Goal: Obtain resource: Download file/media

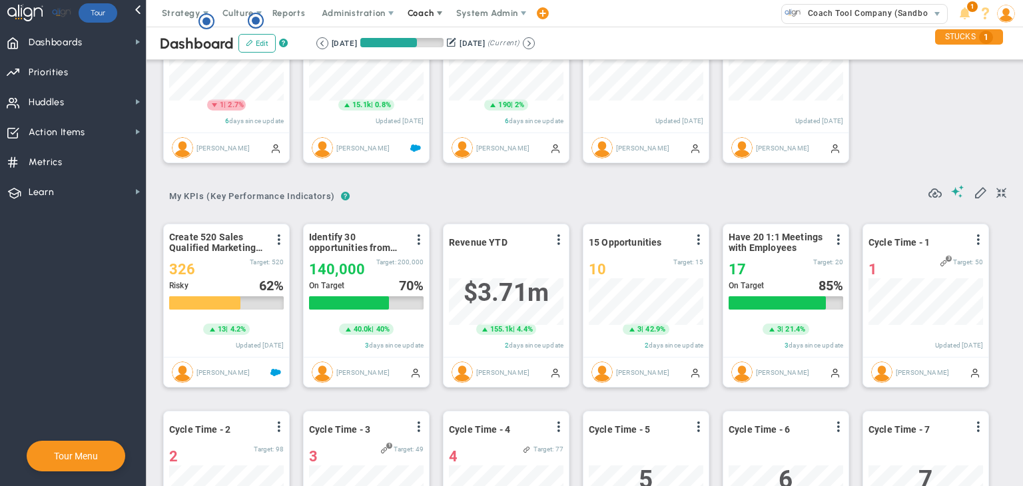
click at [410, 11] on span "Coach" at bounding box center [421, 13] width 27 height 10
click at [420, 66] on span "Resources" at bounding box center [445, 66] width 94 height 27
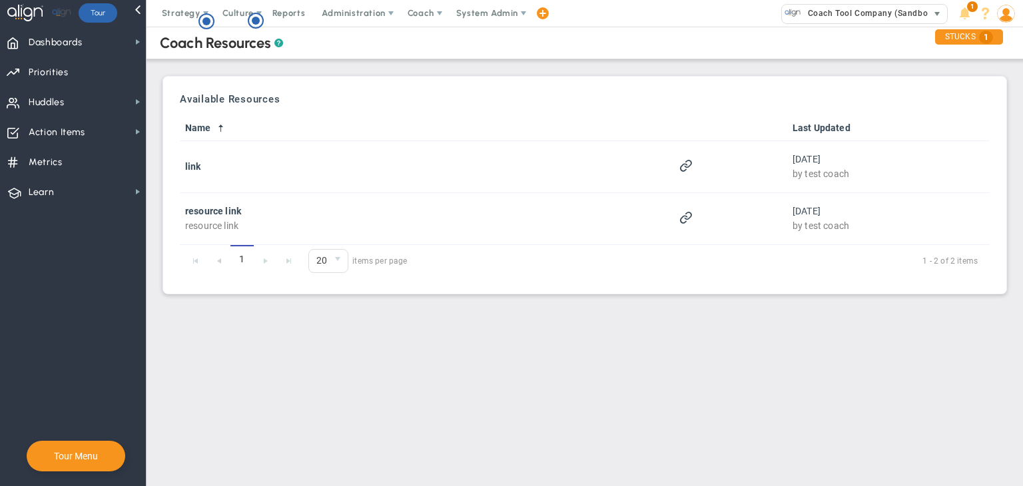
click at [854, 15] on span "Coach Tool Company (Sandbox)" at bounding box center [868, 13] width 134 height 17
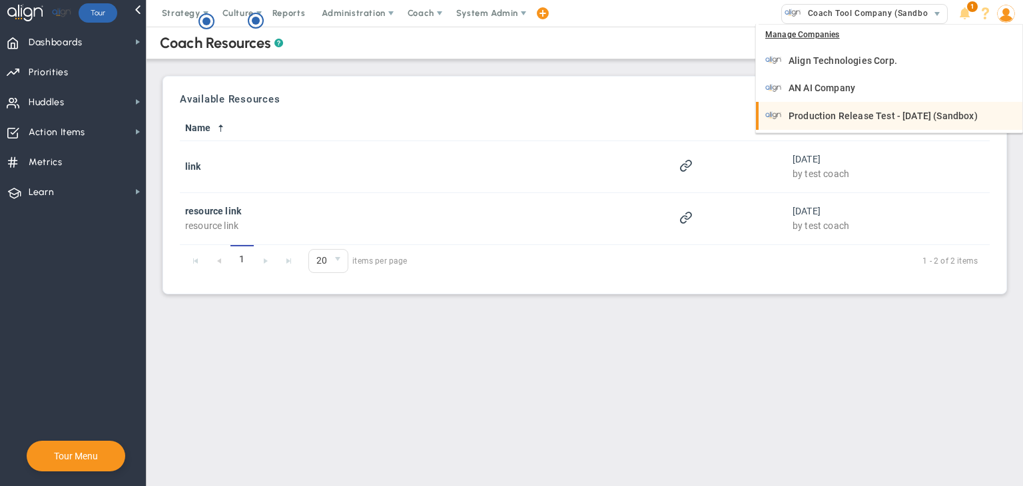
click at [860, 106] on li "Production Release Test - [DATE] (Sandbox)" at bounding box center [889, 116] width 266 height 28
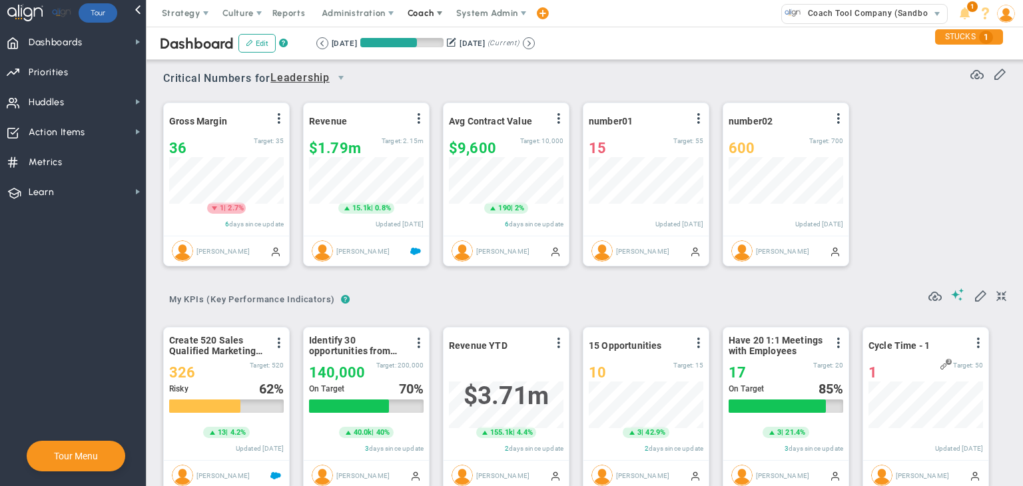
click at [430, 12] on span "Coach" at bounding box center [421, 13] width 27 height 10
click at [426, 17] on span "Coach" at bounding box center [421, 13] width 27 height 10
click at [432, 65] on span "Resources" at bounding box center [445, 66] width 94 height 27
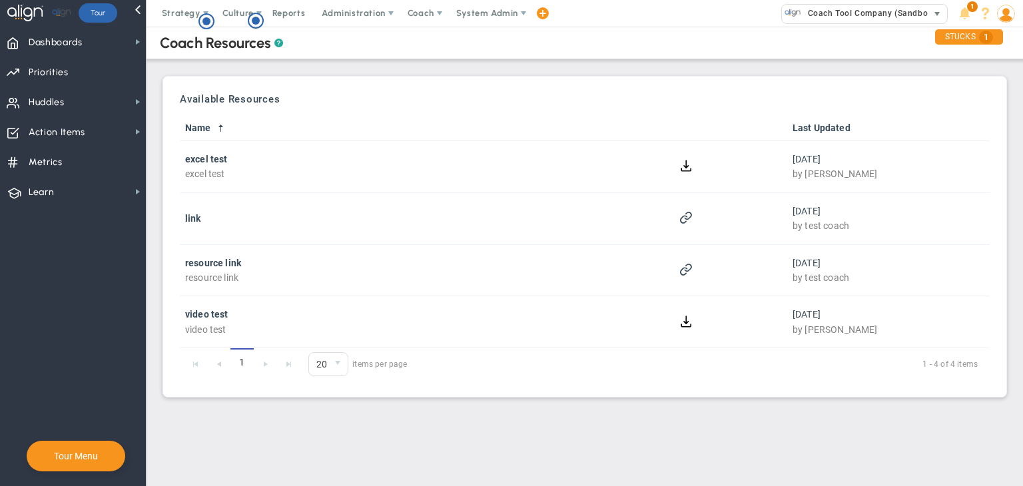
click at [842, 15] on span "Coach Tool Company (Sandbox)" at bounding box center [868, 13] width 134 height 17
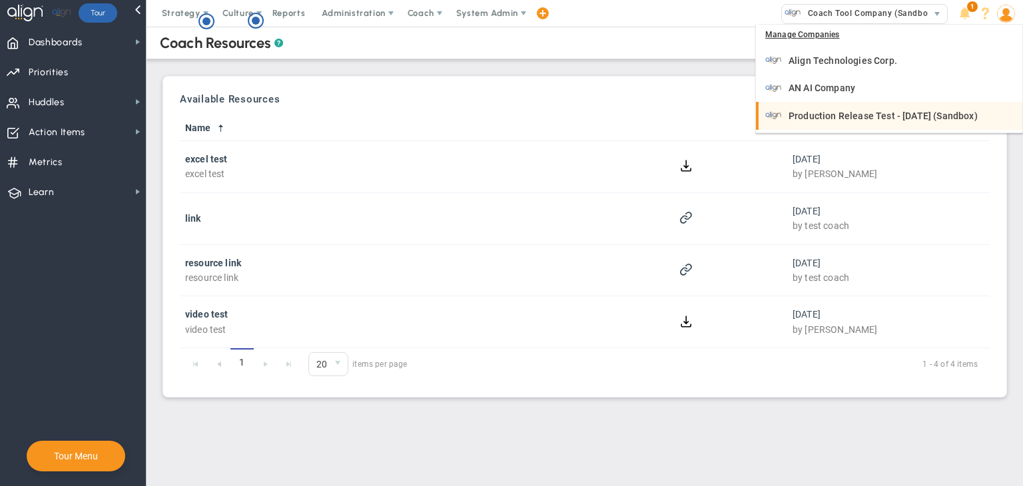
click at [844, 115] on span "Production Release Test - [DATE] (Sandbox)" at bounding box center [882, 115] width 189 height 9
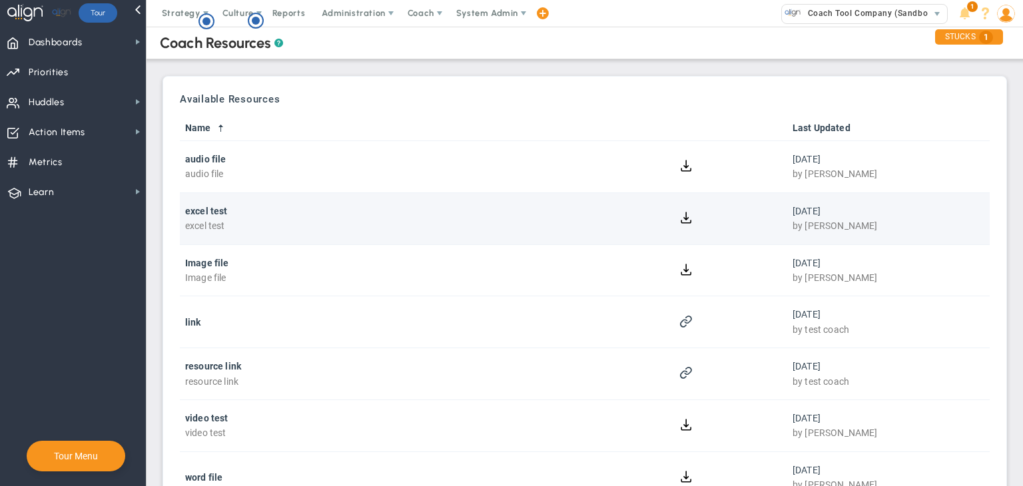
scroll to position [83, 0]
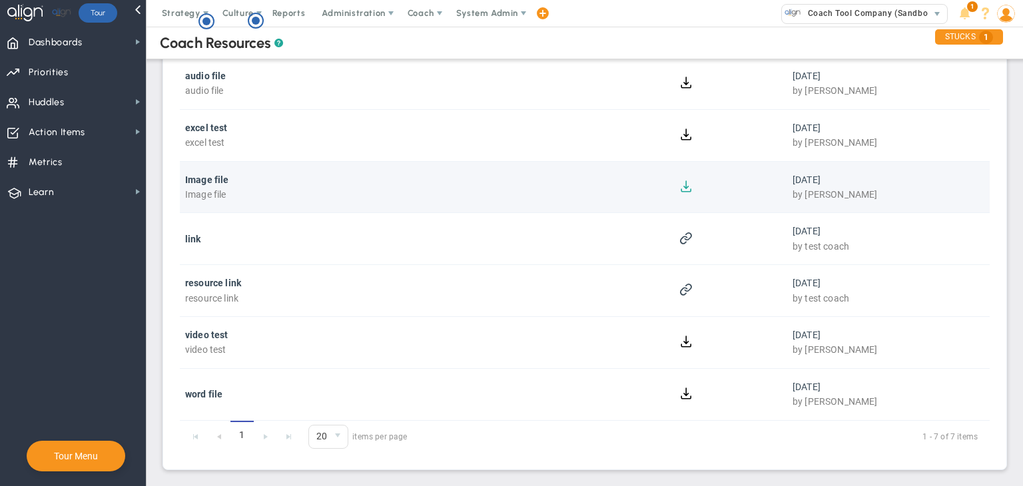
click at [680, 185] on button at bounding box center [686, 185] width 13 height 13
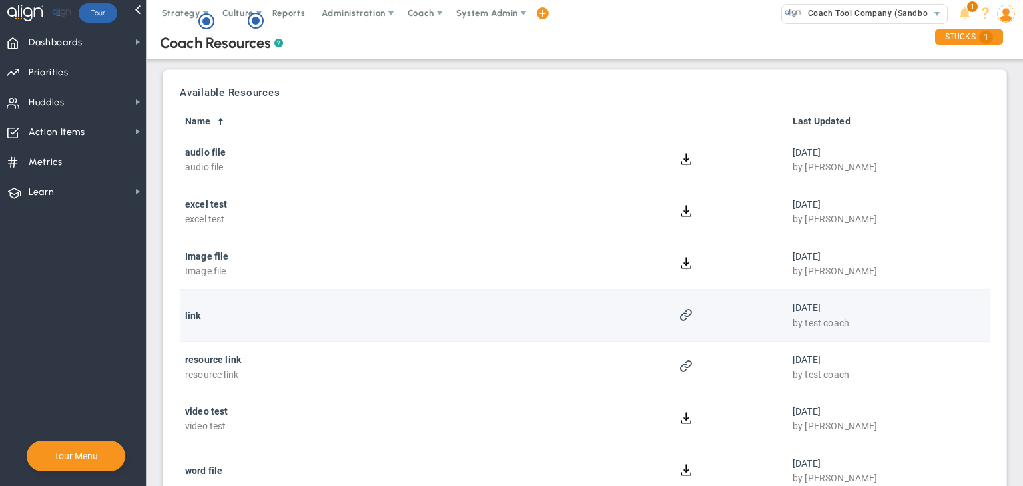
scroll to position [6, 0]
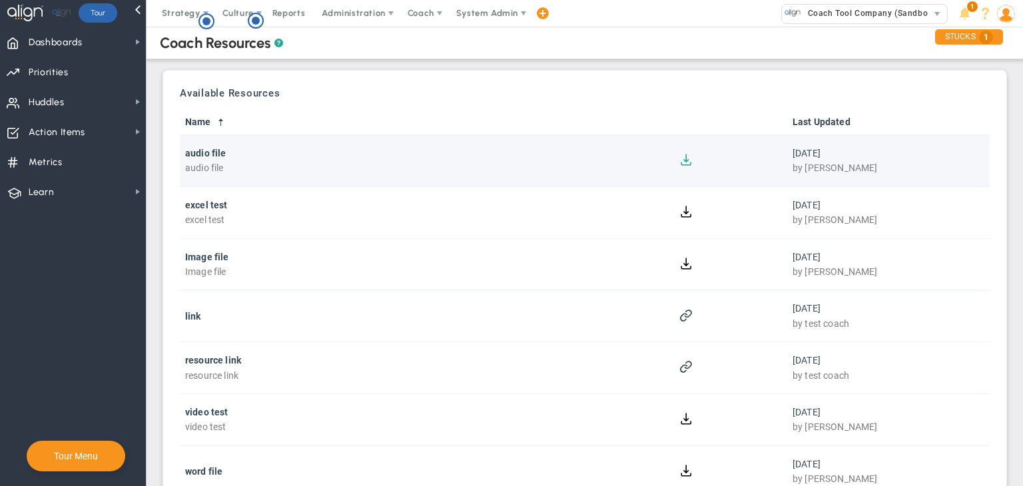
click at [680, 157] on button at bounding box center [686, 158] width 13 height 13
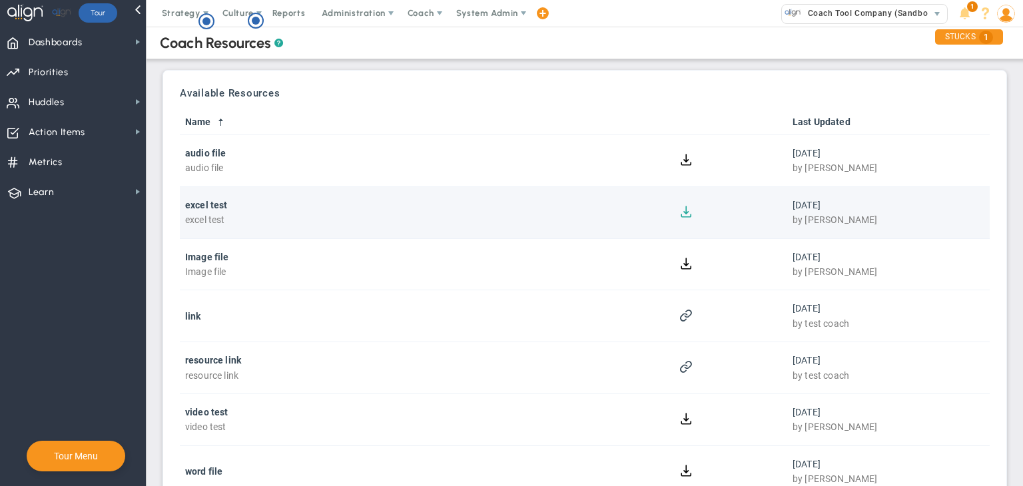
click at [683, 216] on button at bounding box center [686, 210] width 13 height 13
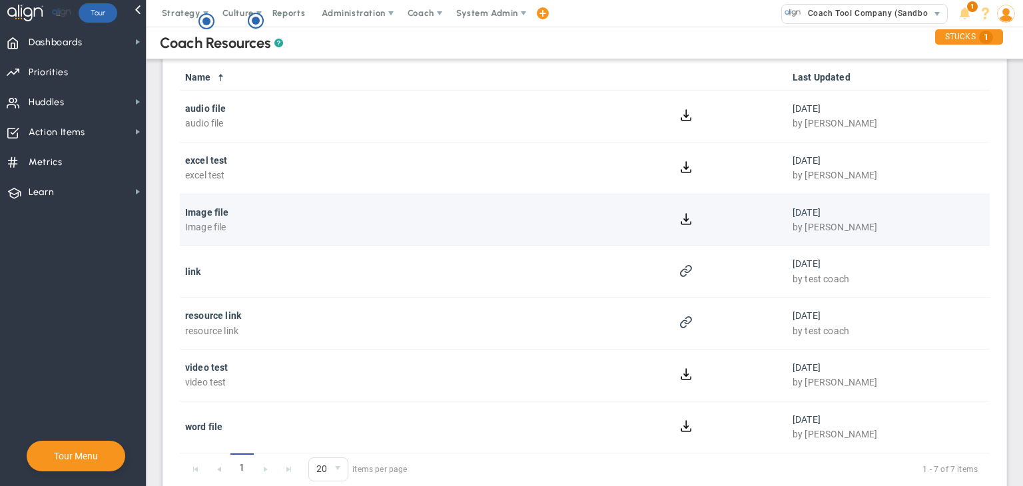
scroll to position [83, 0]
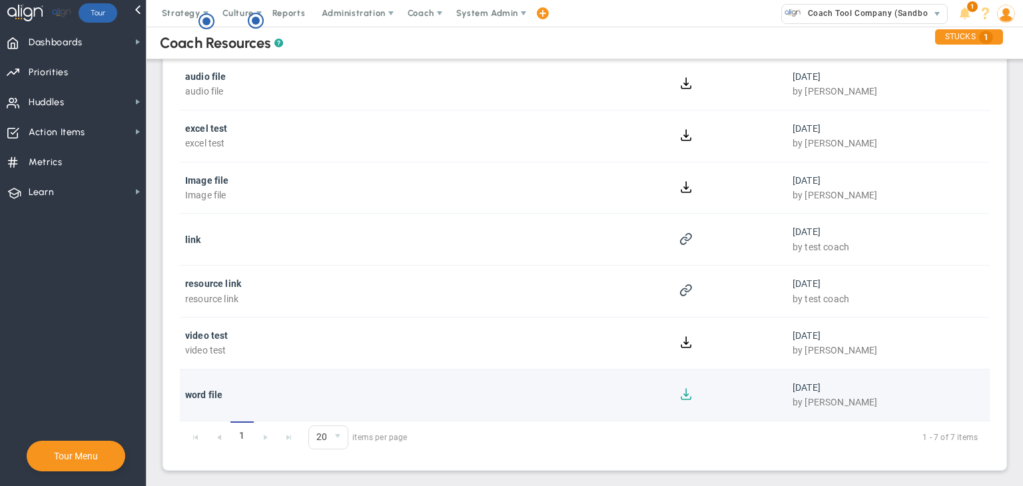
click at [681, 388] on button at bounding box center [686, 393] width 13 height 13
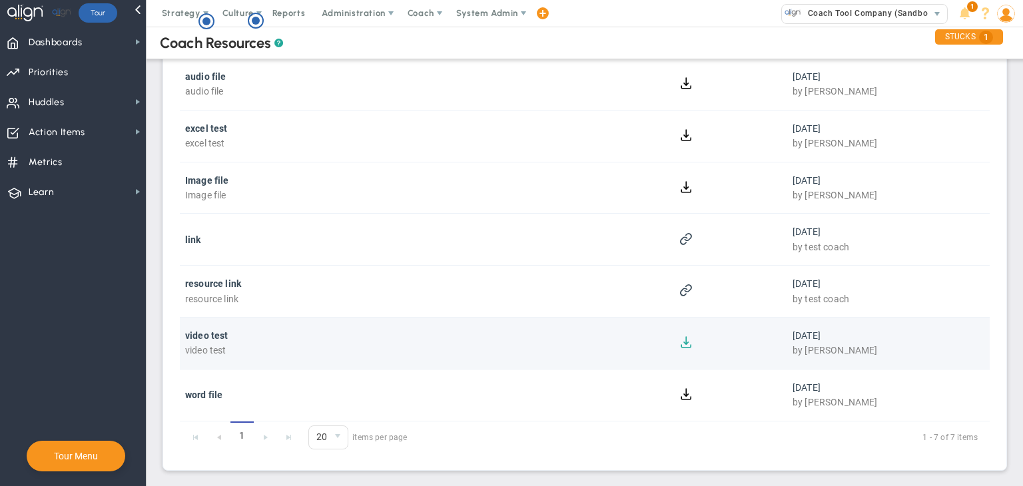
click at [681, 343] on button at bounding box center [686, 341] width 13 height 13
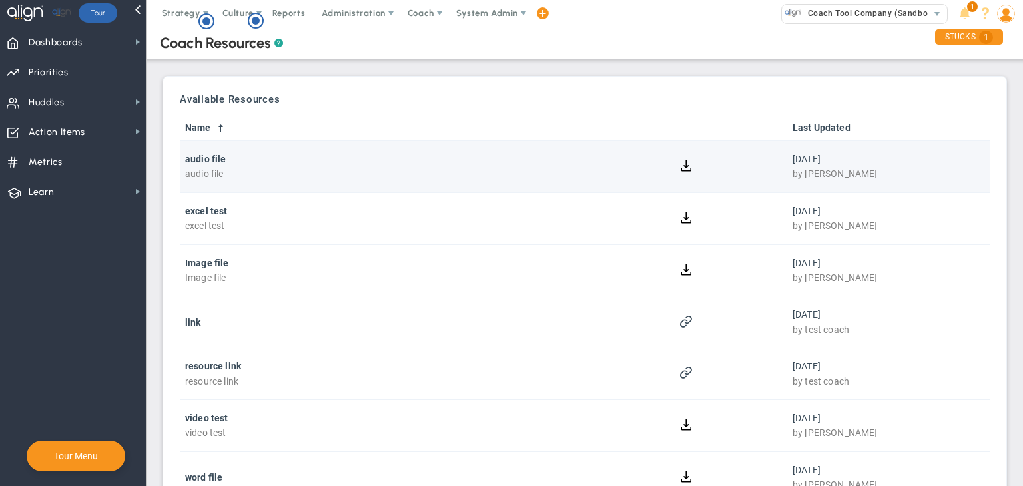
scroll to position [83, 0]
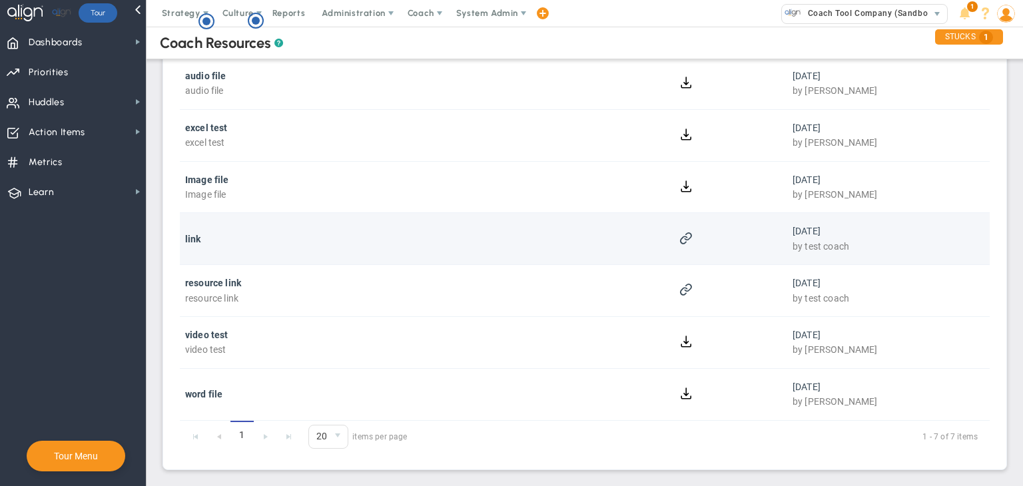
click at [676, 243] on div at bounding box center [686, 239] width 192 height 16
click at [679, 240] on span at bounding box center [685, 237] width 13 height 13
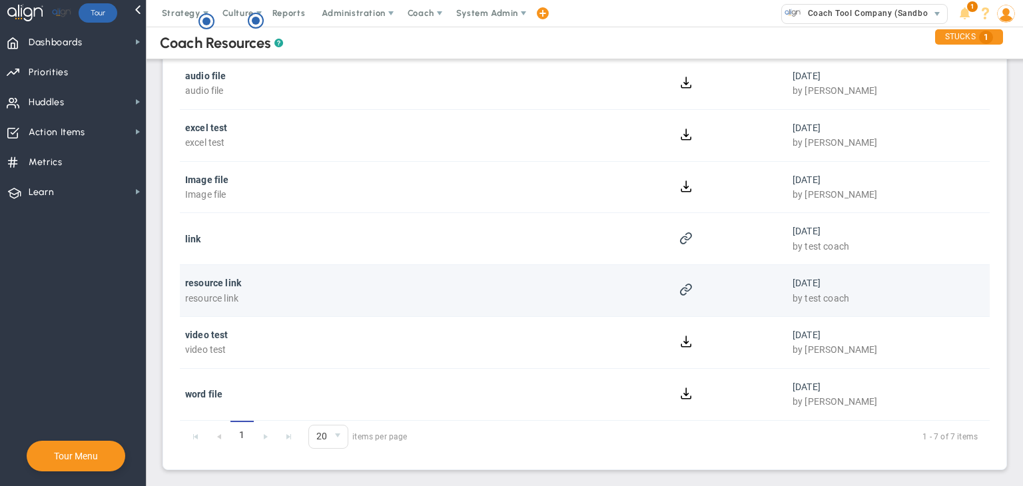
click at [681, 287] on span at bounding box center [685, 288] width 13 height 13
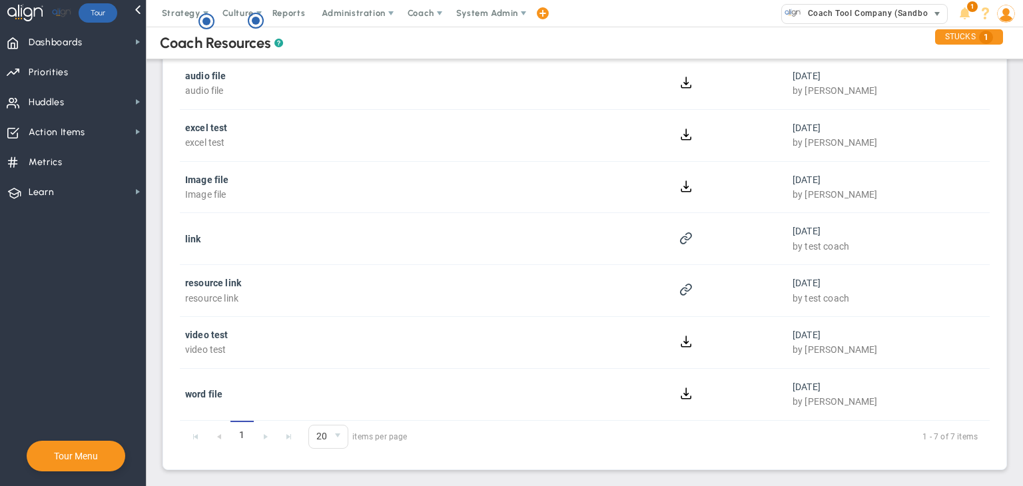
click at [923, 19] on span "Coach Tool Company (Sandbox)" at bounding box center [868, 13] width 134 height 17
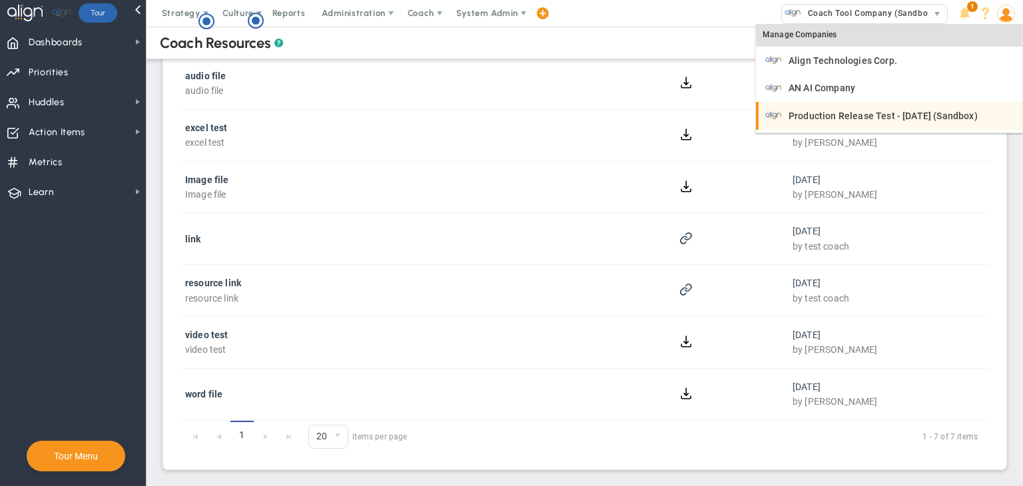
click at [927, 102] on li "Production Release Test - [DATE] (Sandbox)" at bounding box center [889, 116] width 266 height 28
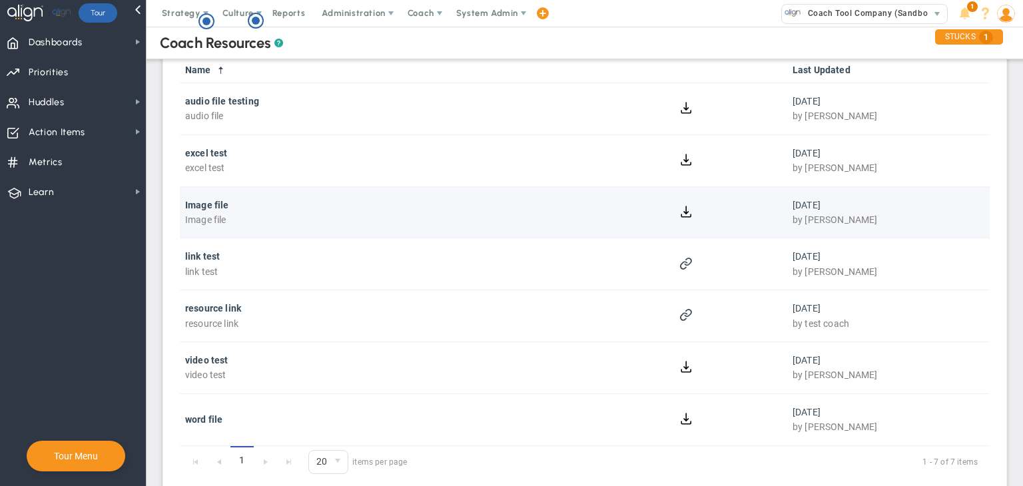
scroll to position [59, 0]
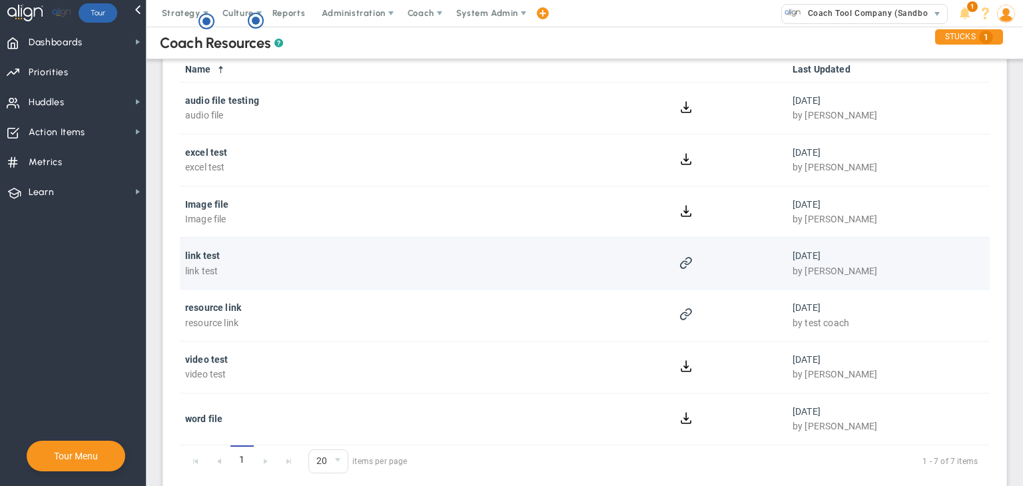
click at [679, 263] on span at bounding box center [685, 262] width 13 height 13
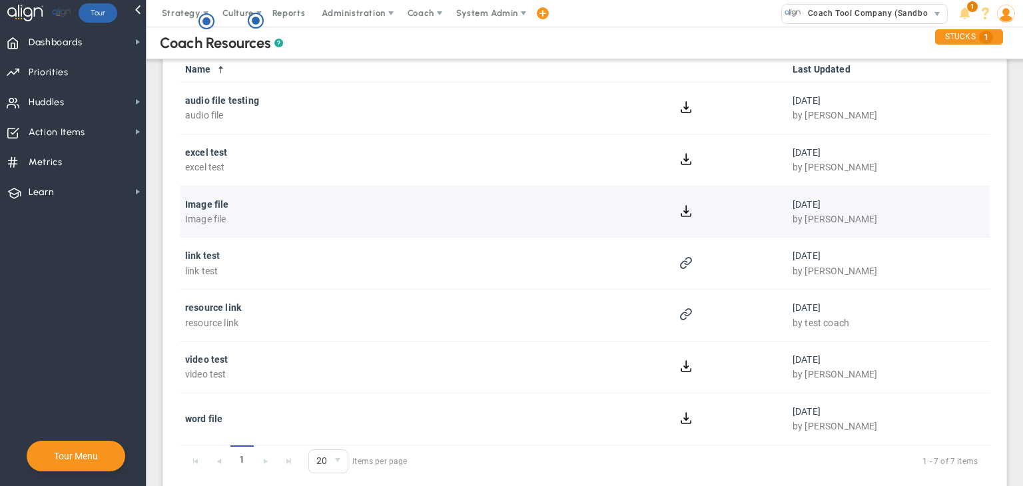
scroll to position [0, 0]
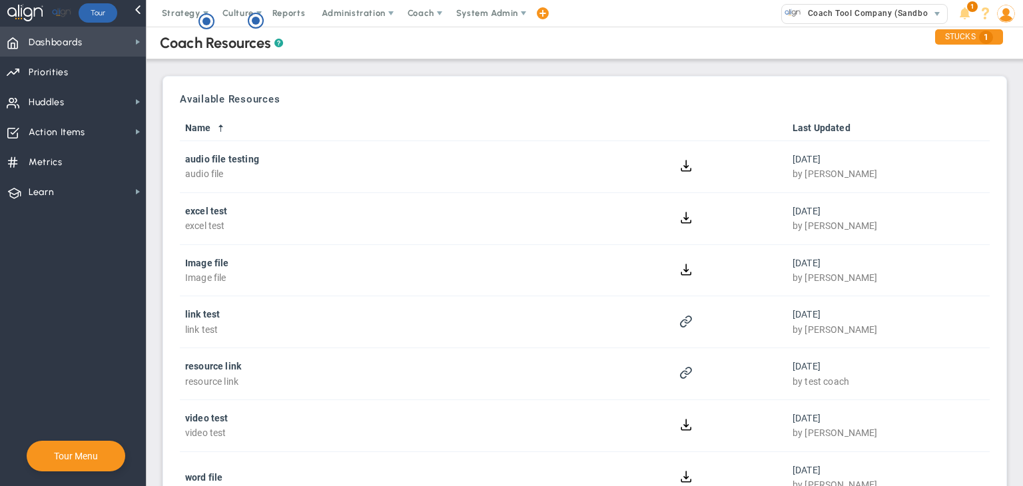
click at [76, 43] on span "Dashboards" at bounding box center [56, 43] width 54 height 28
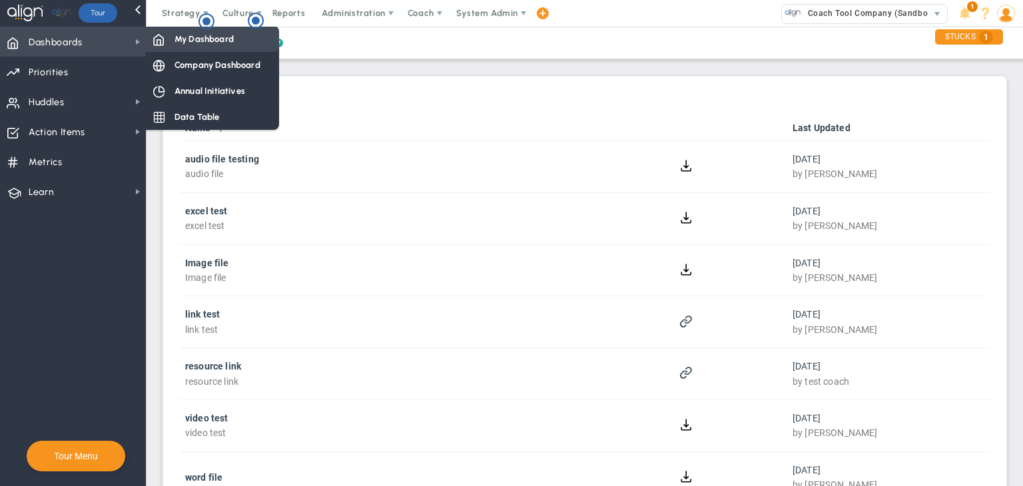
click at [188, 43] on span "My Dashboard" at bounding box center [203, 39] width 59 height 13
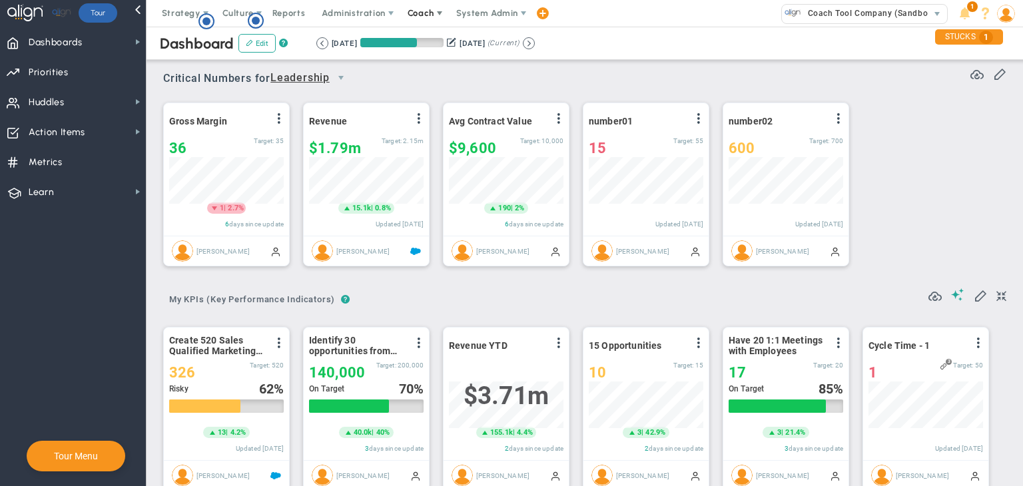
click at [421, 12] on span "Coach" at bounding box center [421, 13] width 27 height 10
click at [426, 33] on span "Schedule Meeting" at bounding box center [445, 40] width 94 height 27
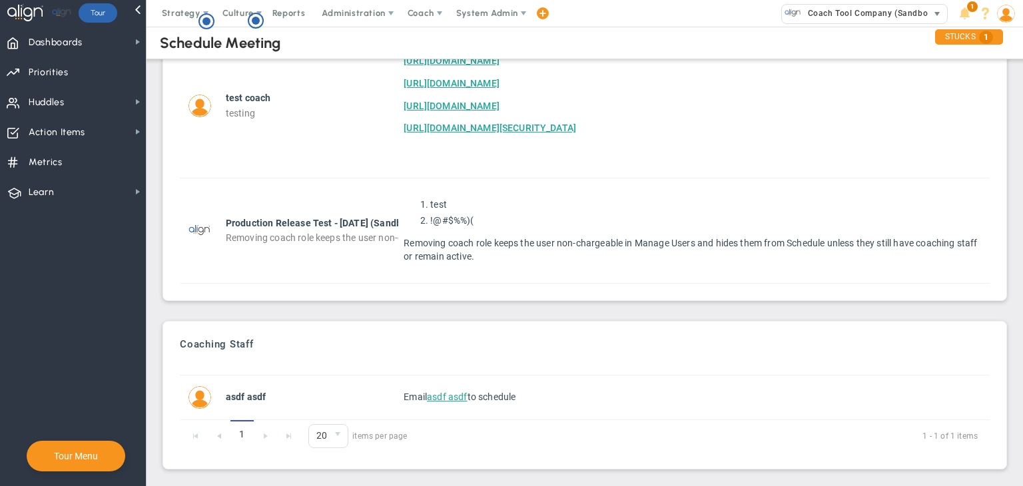
click at [850, 5] on span "Coach Tool Company (Sandbox)" at bounding box center [868, 13] width 134 height 17
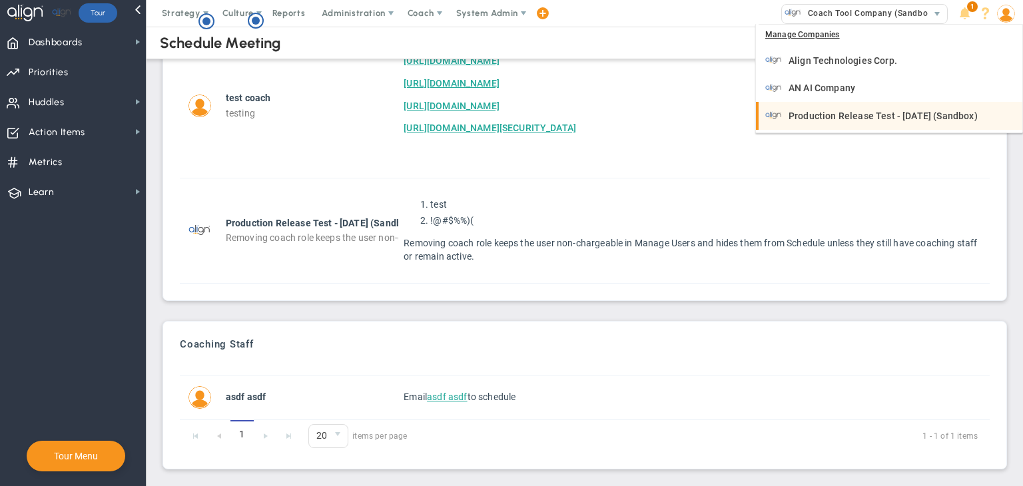
click at [845, 108] on div "Production Release Test - [DATE] (Sandbox)" at bounding box center [890, 115] width 250 height 17
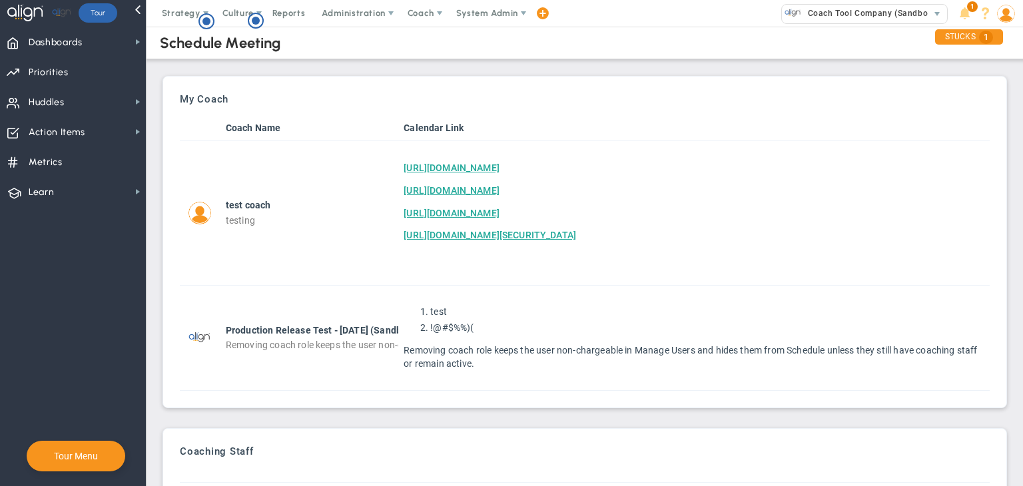
click at [1006, 21] on img at bounding box center [1006, 14] width 18 height 18
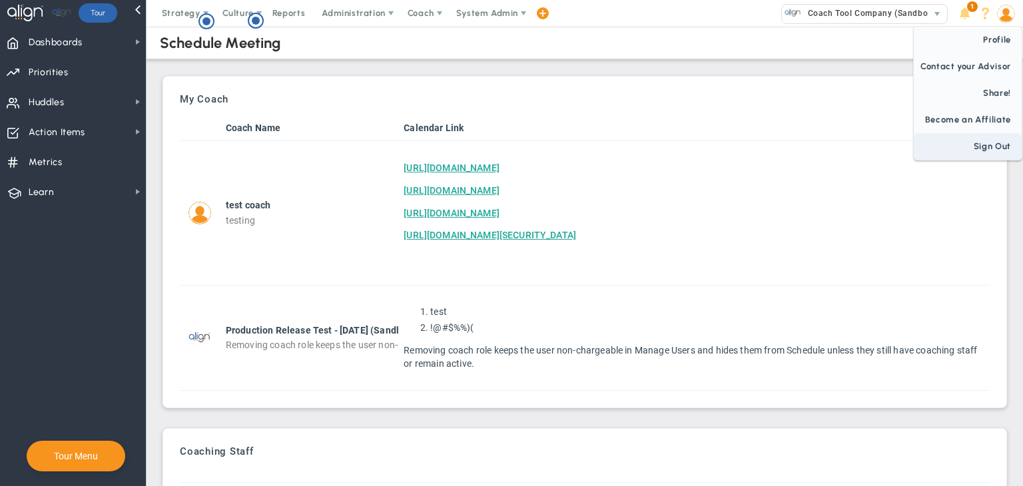
click at [992, 143] on span "Sign Out" at bounding box center [968, 146] width 108 height 27
